Goal: Task Accomplishment & Management: Complete application form

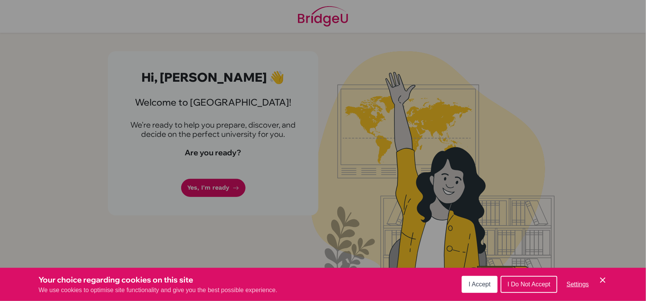
click at [324, 91] on div "Cookie Preferences" at bounding box center [323, 150] width 646 height 301
click at [513, 289] on button "I Do Not Accept" at bounding box center [529, 284] width 57 height 17
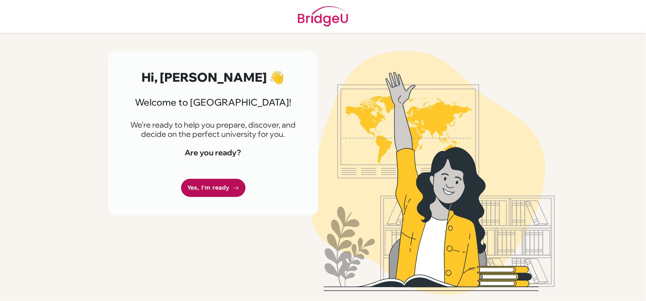
click at [215, 189] on link "Yes, I'm ready" at bounding box center [213, 188] width 64 height 18
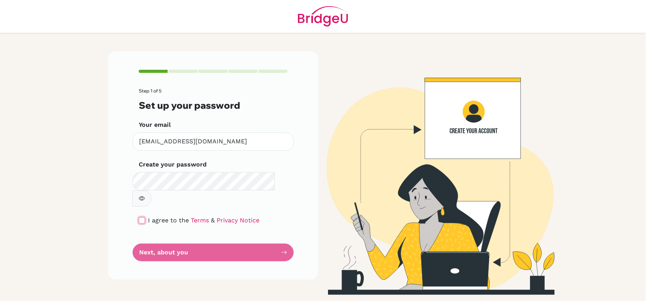
click at [142, 217] on input "checkbox" at bounding box center [142, 220] width 6 height 6
checkbox input "true"
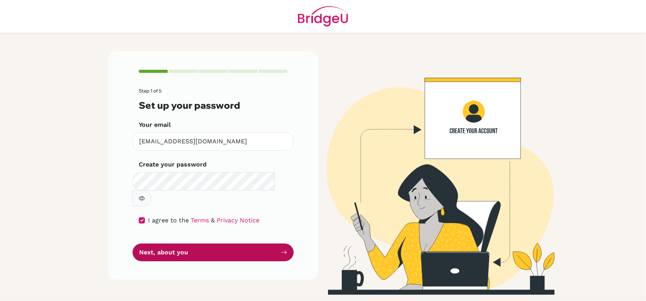
click at [169, 244] on button "Next, about you" at bounding box center [213, 253] width 161 height 18
